Goal: Information Seeking & Learning: Learn about a topic

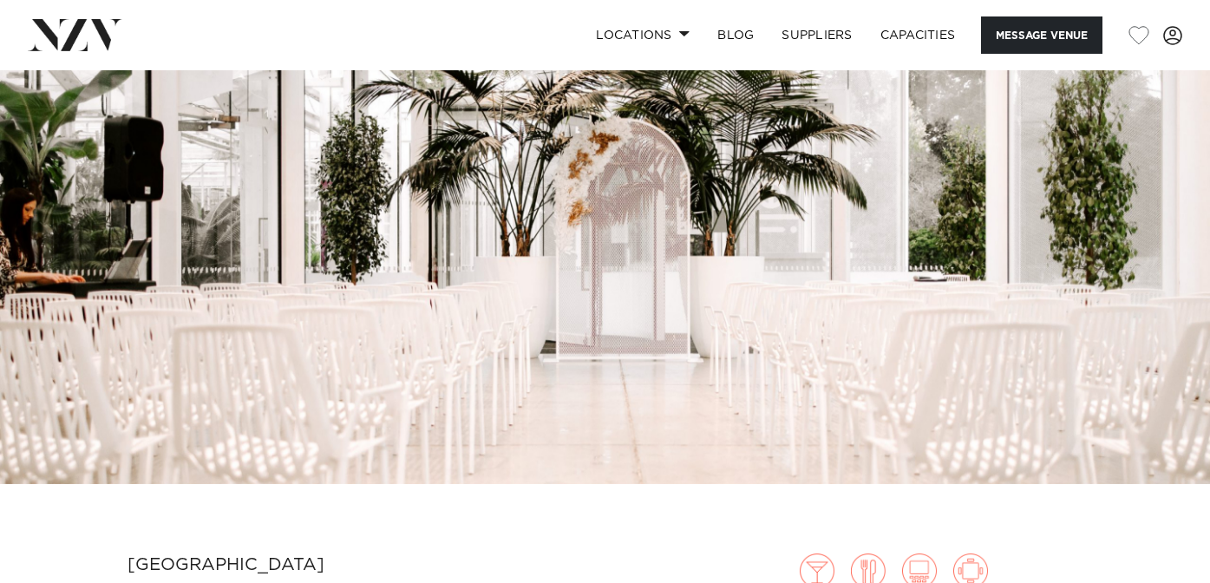
scroll to position [152, 0]
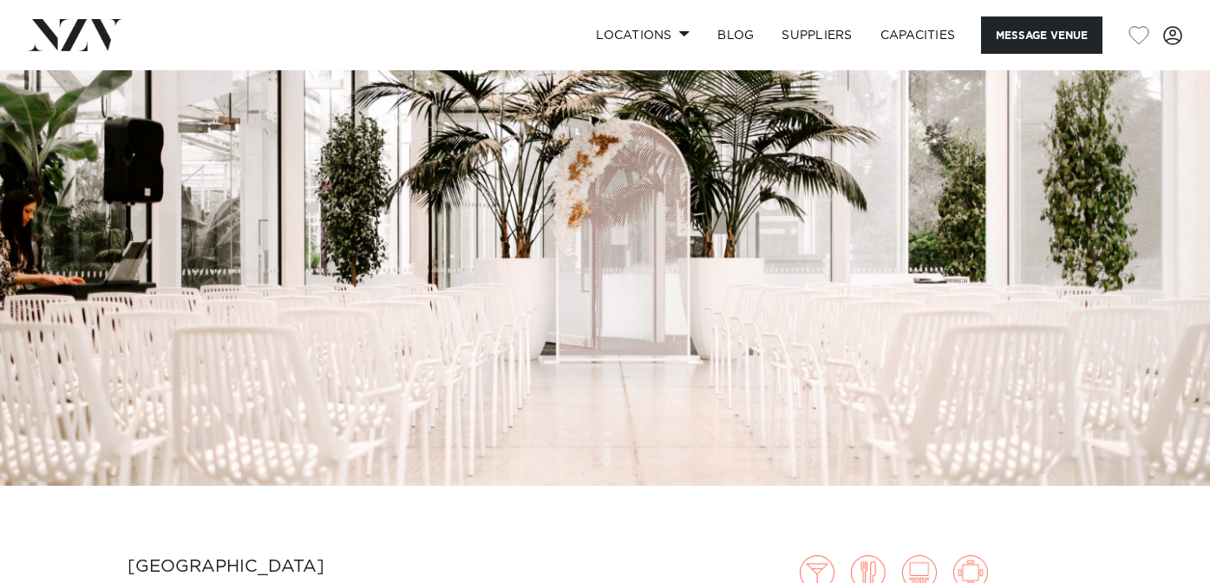
click at [950, 265] on img at bounding box center [605, 201] width 1210 height 567
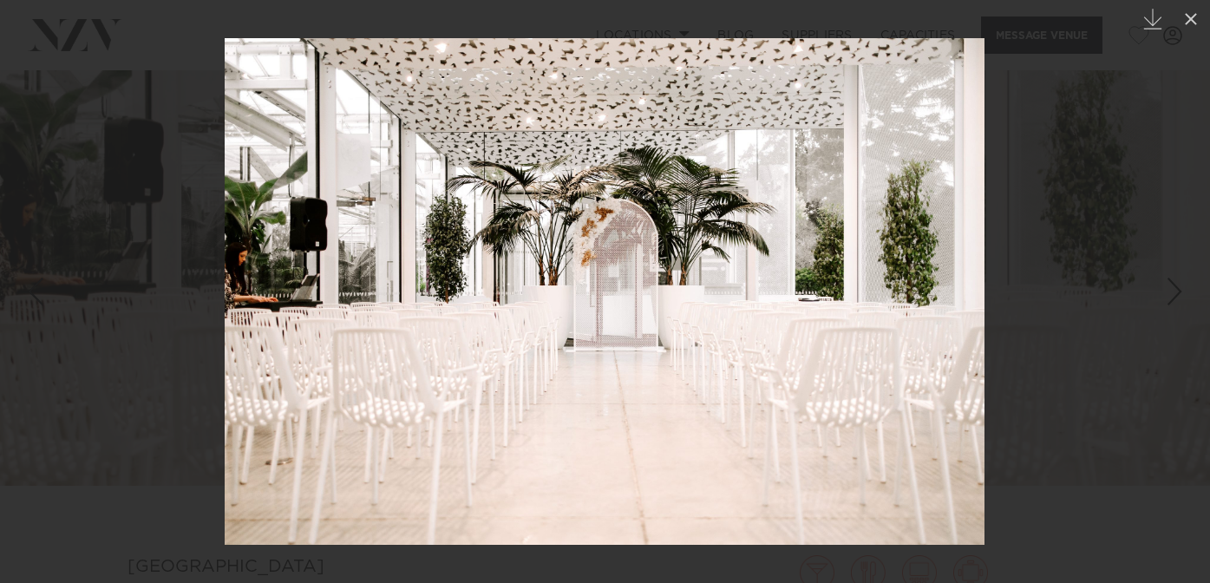
click at [1179, 299] on div "Next slide" at bounding box center [1174, 291] width 23 height 33
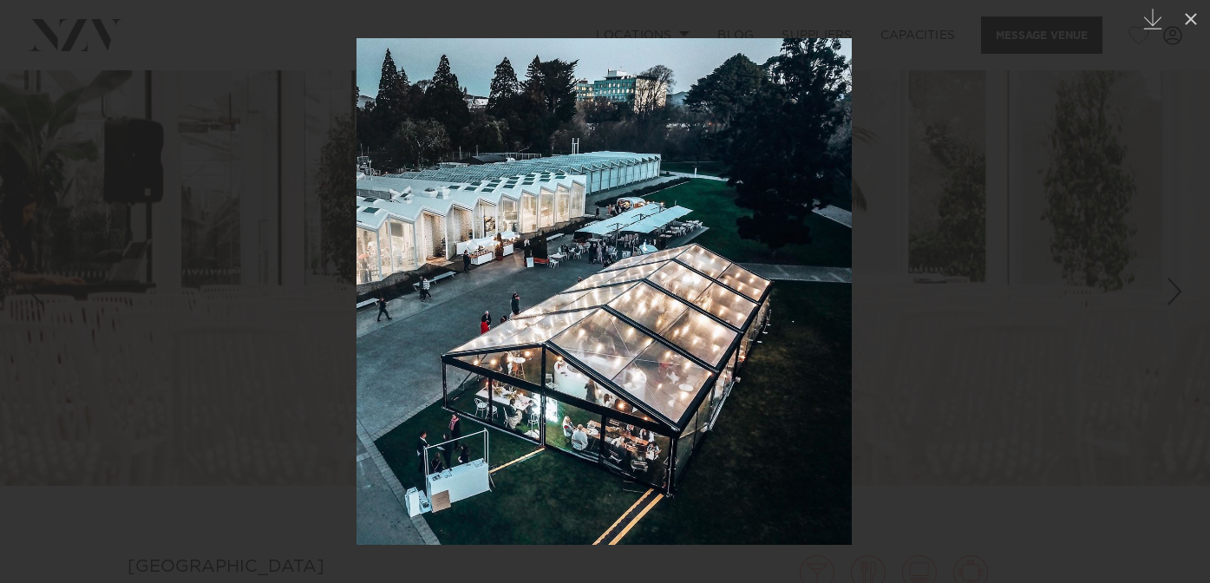
click at [1179, 299] on div "Next slide" at bounding box center [1174, 291] width 23 height 33
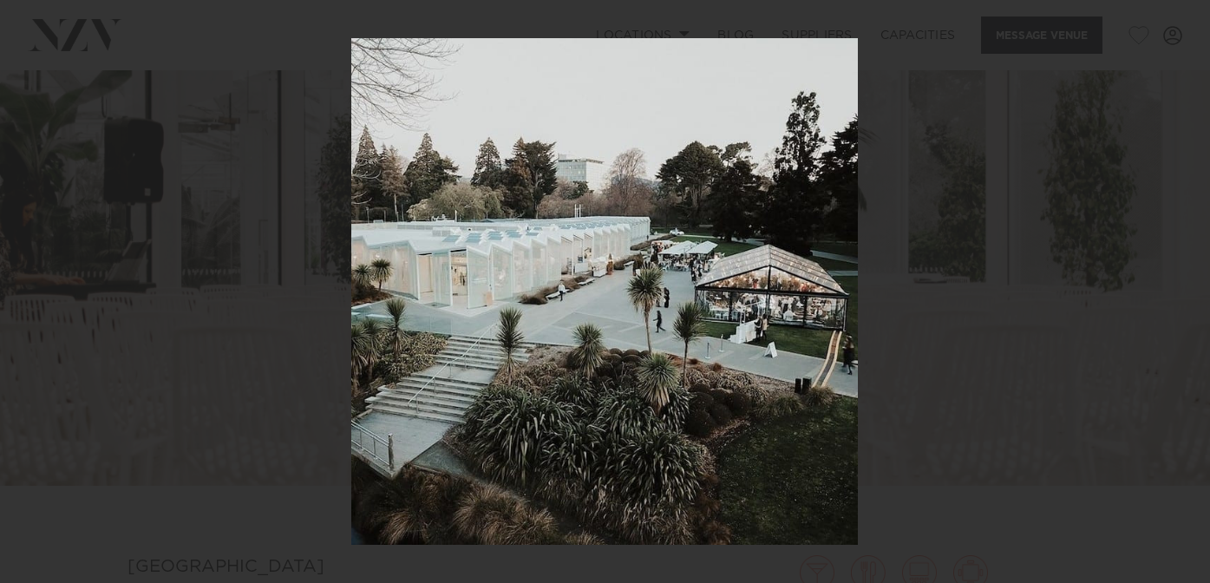
click at [1179, 299] on div "8 / 11 Created with Sketch." at bounding box center [605, 291] width 1210 height 583
click at [29, 296] on div "Previous slide" at bounding box center [34, 291] width 23 height 33
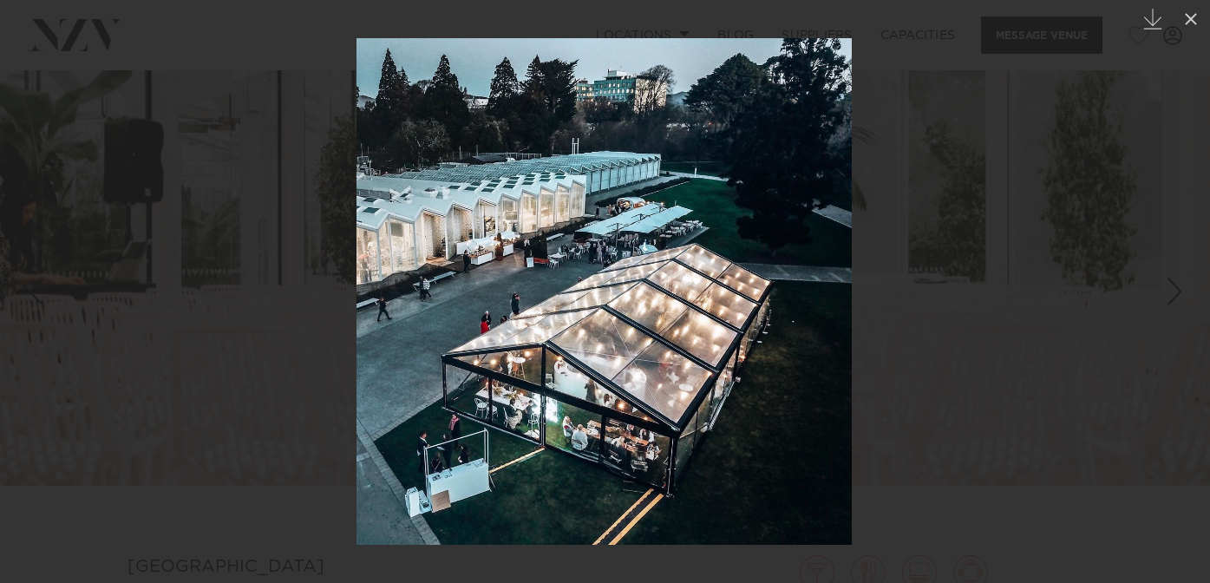
click at [29, 296] on div "Previous slide" at bounding box center [34, 291] width 23 height 33
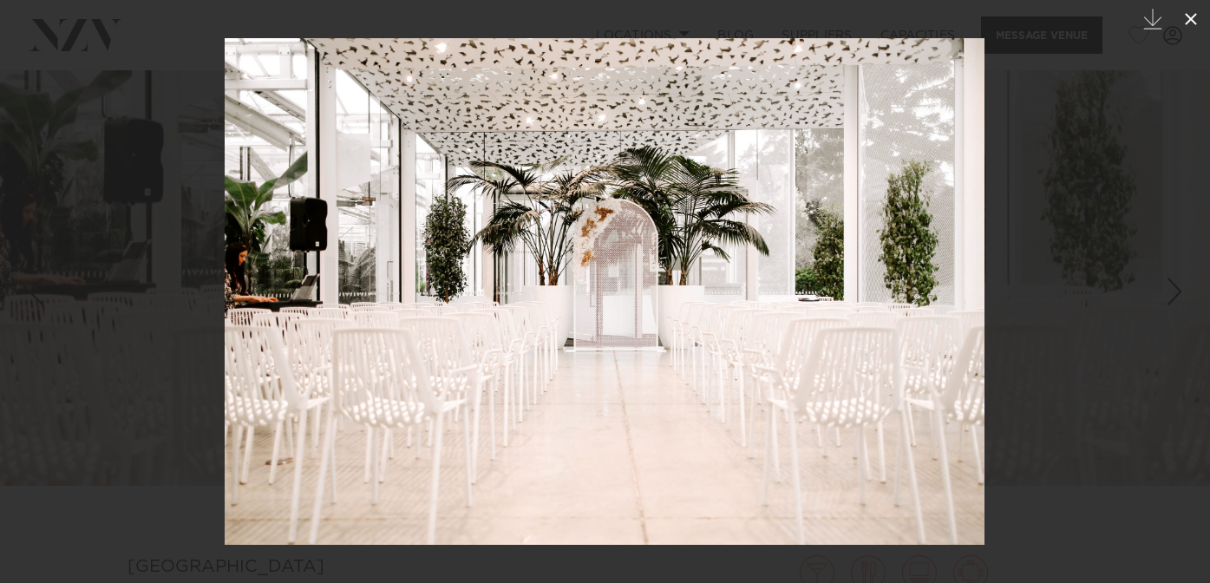
click at [1198, 23] on icon at bounding box center [1190, 19] width 21 height 21
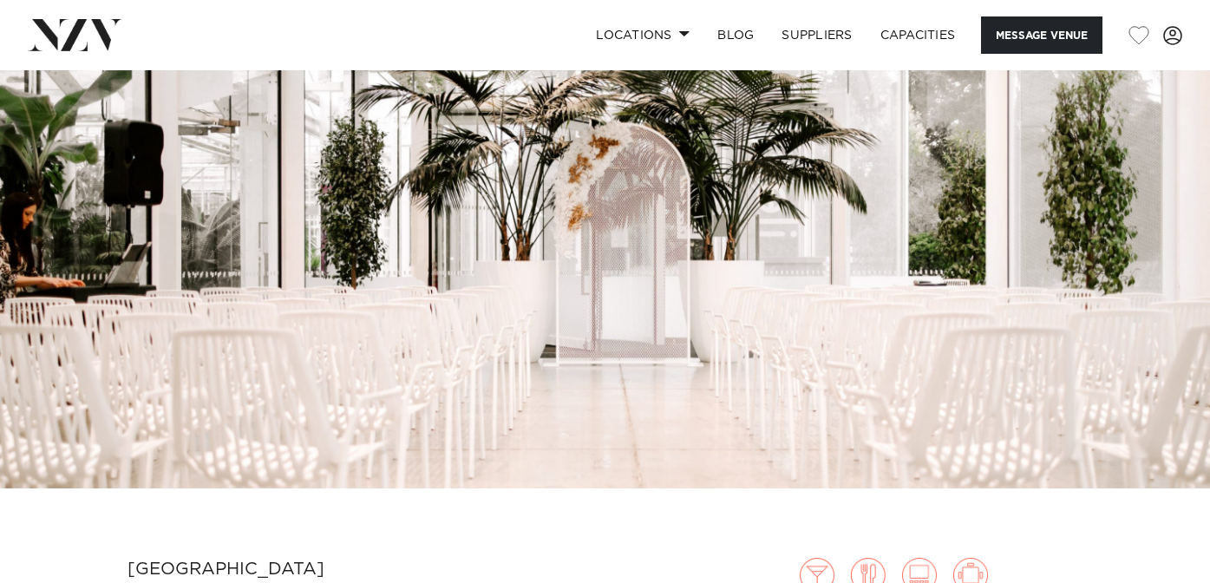
scroll to position [29, 0]
